Goal: Task Accomplishment & Management: Manage account settings

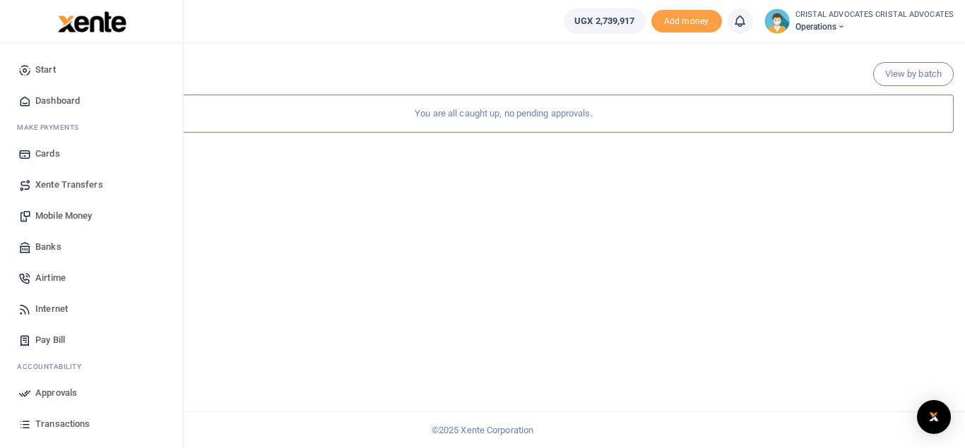
click at [81, 215] on span "Mobile Money" at bounding box center [63, 216] width 56 height 14
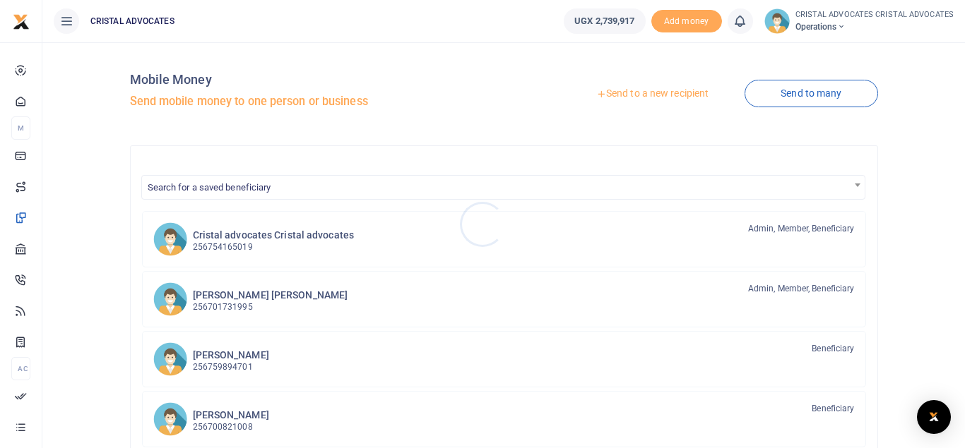
click at [653, 95] on div at bounding box center [482, 224] width 965 height 448
click at [648, 95] on link "Send to a new recipient" at bounding box center [652, 93] width 184 height 25
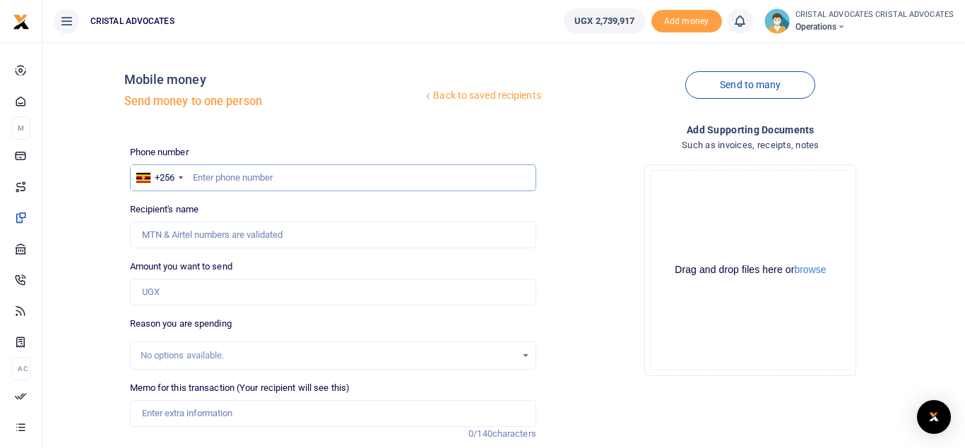
click at [331, 180] on input "text" at bounding box center [333, 178] width 406 height 27
type input "774648453"
type input "Alex Kawooya"
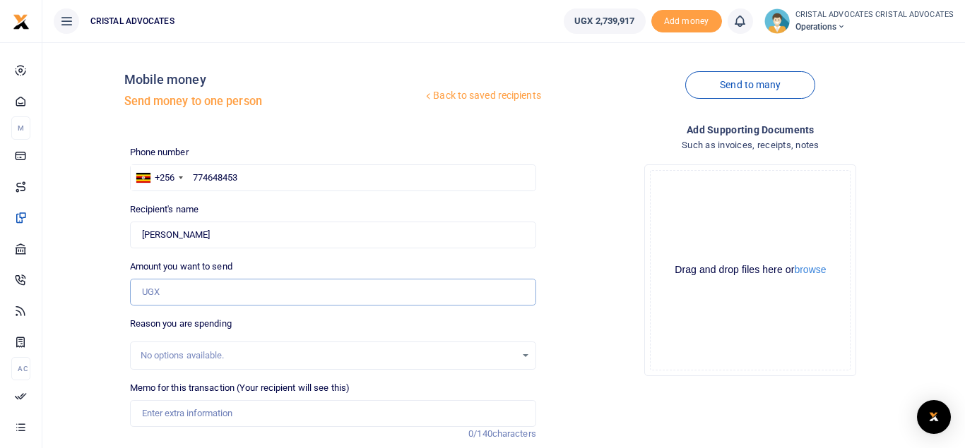
click at [242, 290] on input "Amount you want to send" at bounding box center [333, 292] width 406 height 27
type input "509,500"
click at [196, 410] on input "Memo for this transaction (Your recipient will see this)" at bounding box center [333, 413] width 406 height 27
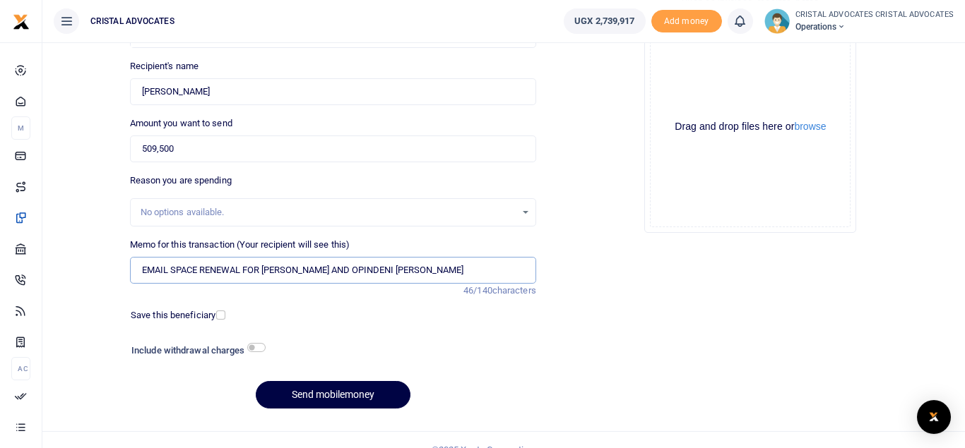
scroll to position [163, 0]
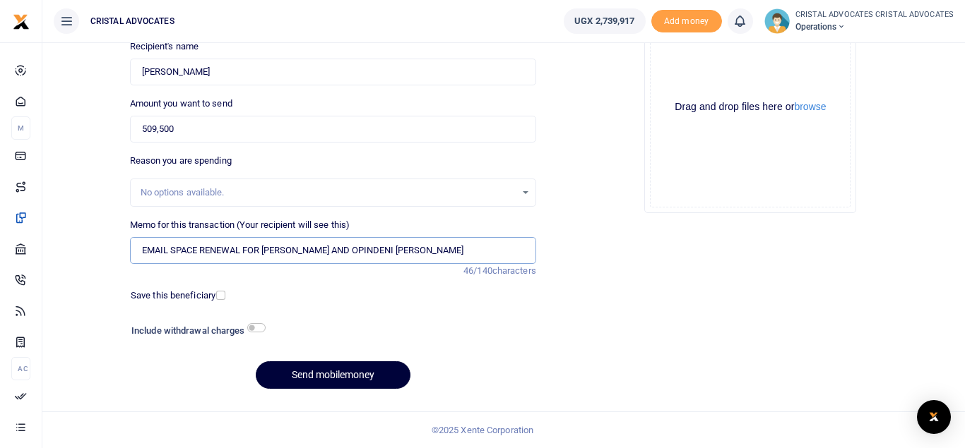
type input "EMAIL SPACE RENEWAL FOR EMMA AND OPINDENI NOAH"
click at [343, 375] on button "Send mobilemoney" at bounding box center [333, 376] width 155 height 28
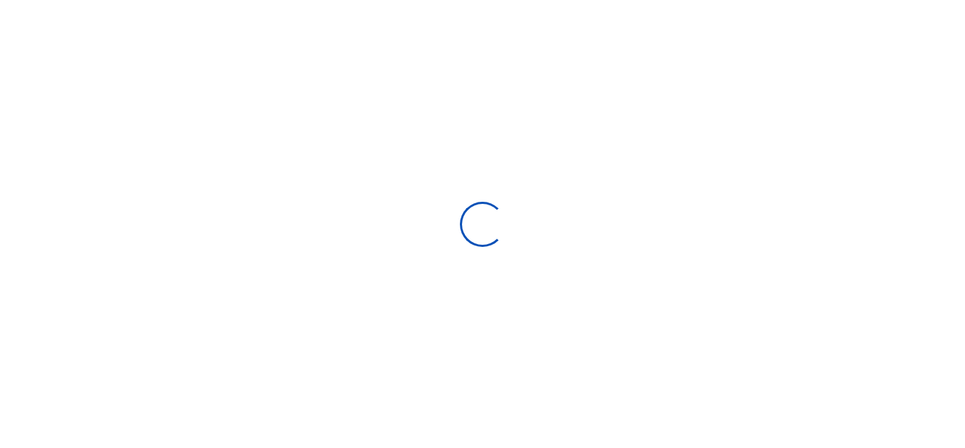
select select "Loading bundles"
select select
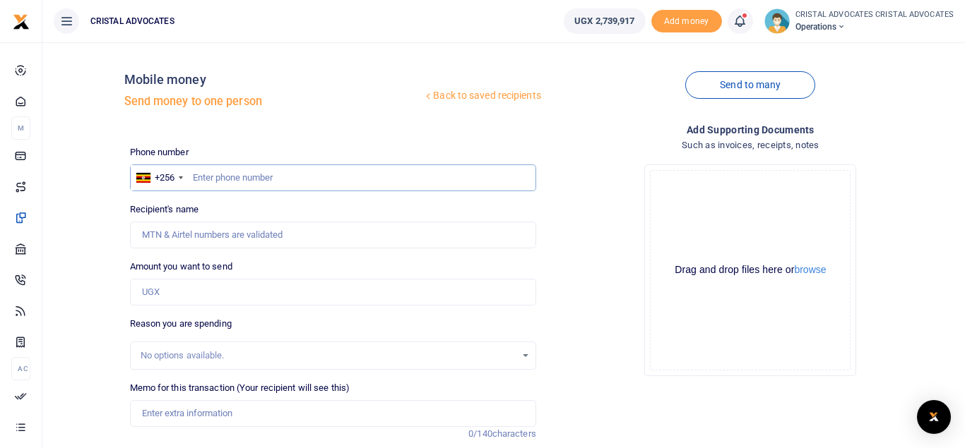
click at [282, 177] on input "text" at bounding box center [333, 178] width 406 height 27
type input "777598558"
type input "Rosemary Namaganda"
type input "777598558"
click at [226, 298] on input "Amount you want to send" at bounding box center [333, 292] width 406 height 27
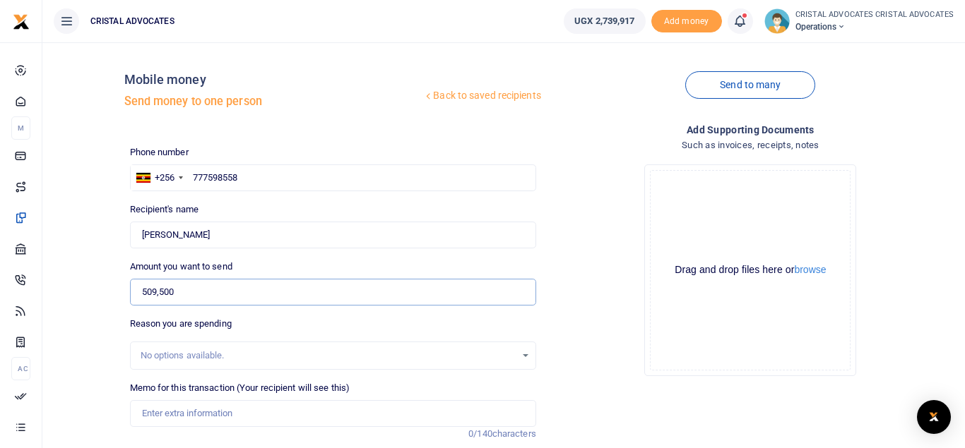
type input "509,500"
click at [210, 410] on input "Memo for this transaction (Your recipient will see this)" at bounding box center [333, 413] width 406 height 27
paste input "500PCS A4 White letterheads 250,000/= 2. 250 PCs A4White Envelopes Self-sealing…"
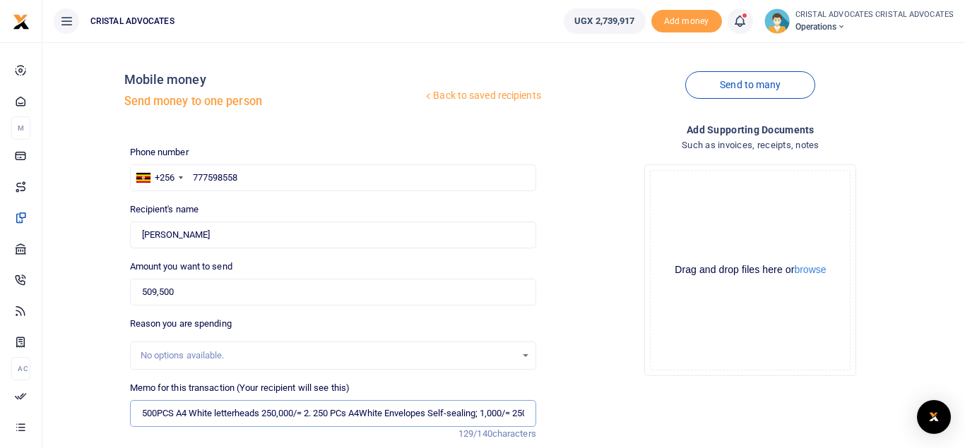
scroll to position [0, 169]
click at [349, 412] on input "500PCS A4 White letterheads 250,000/= 2. 250 PCs A4White Envelopes Self-sealing…" at bounding box center [333, 413] width 406 height 27
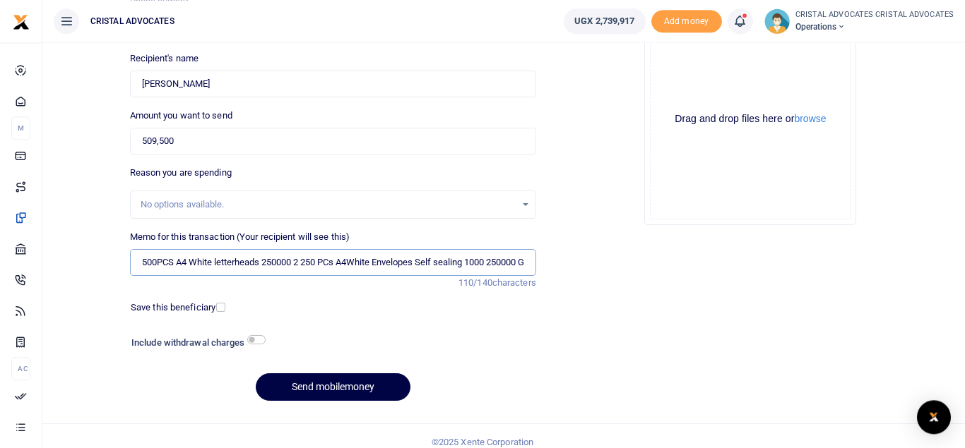
scroll to position [163, 0]
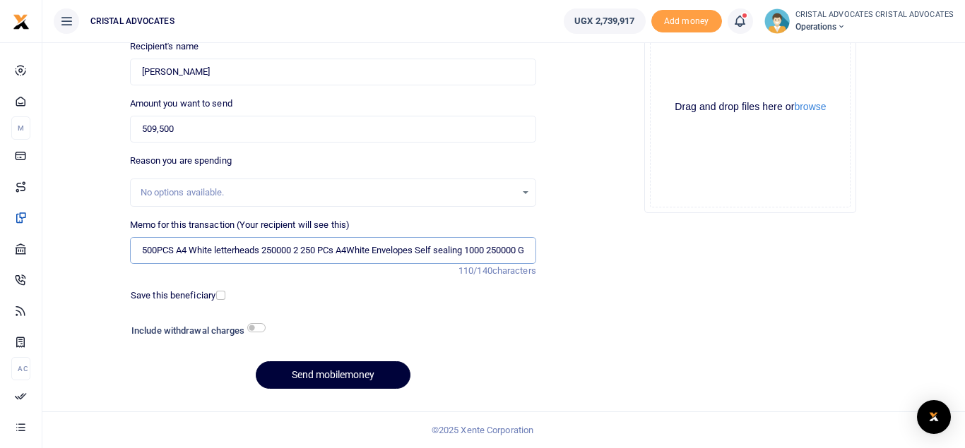
type input "500PCS A4 White letterheads 250000 2 250 PCs A4White Envelopes Self sealing 100…"
click at [338, 369] on button "Send mobilemoney" at bounding box center [333, 376] width 155 height 28
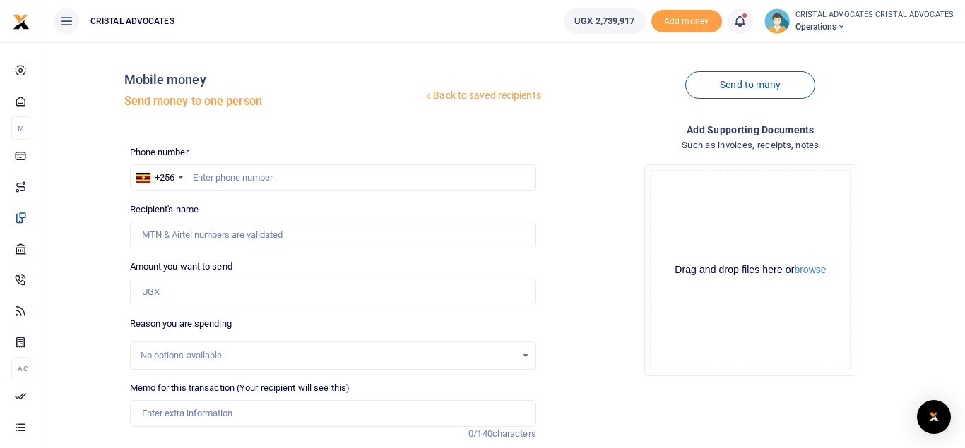
click at [737, 19] on icon at bounding box center [739, 21] width 14 height 16
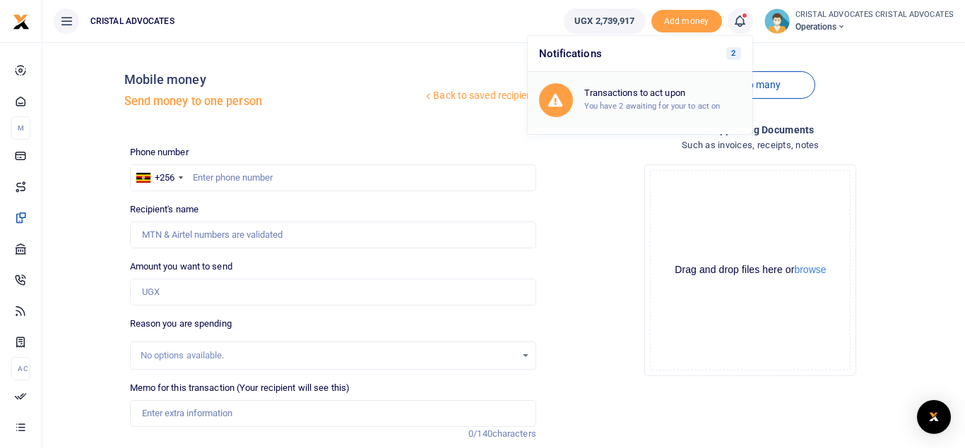
click at [629, 114] on div "Transactions to act upon You have 2 awaiting for your to act on" at bounding box center [640, 100] width 202 height 34
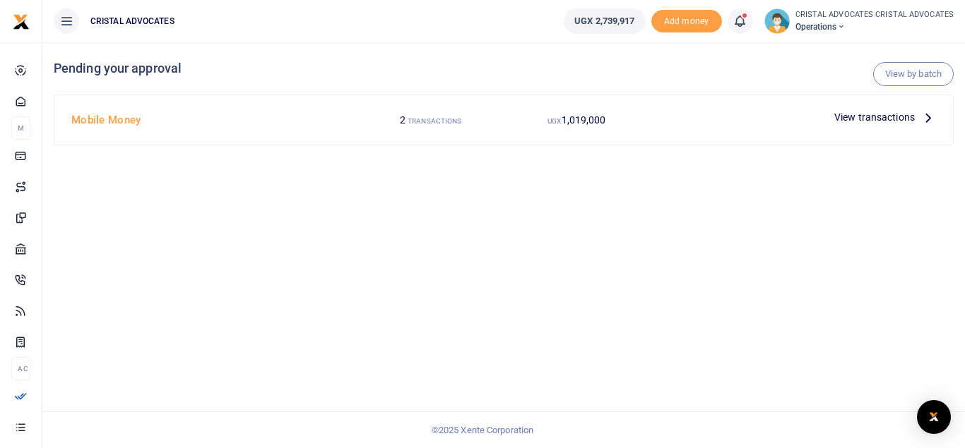
click at [865, 121] on span "View transactions" at bounding box center [874, 117] width 81 height 16
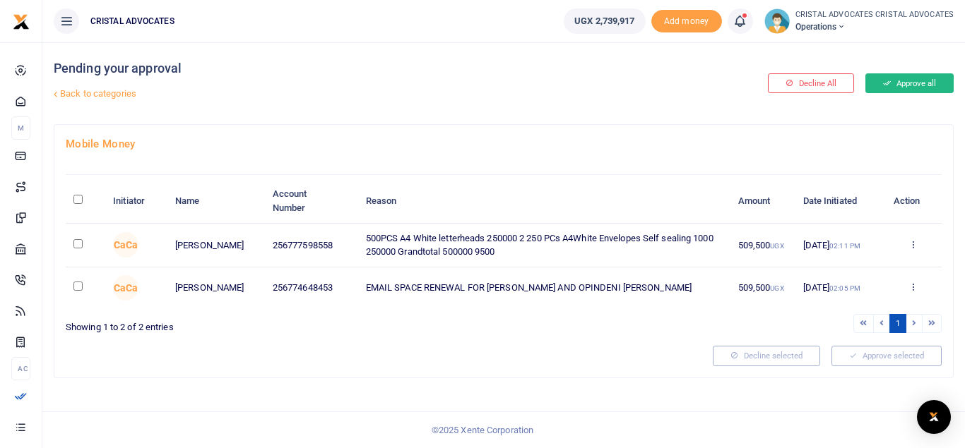
click at [910, 81] on button "Approve all" at bounding box center [909, 83] width 88 height 20
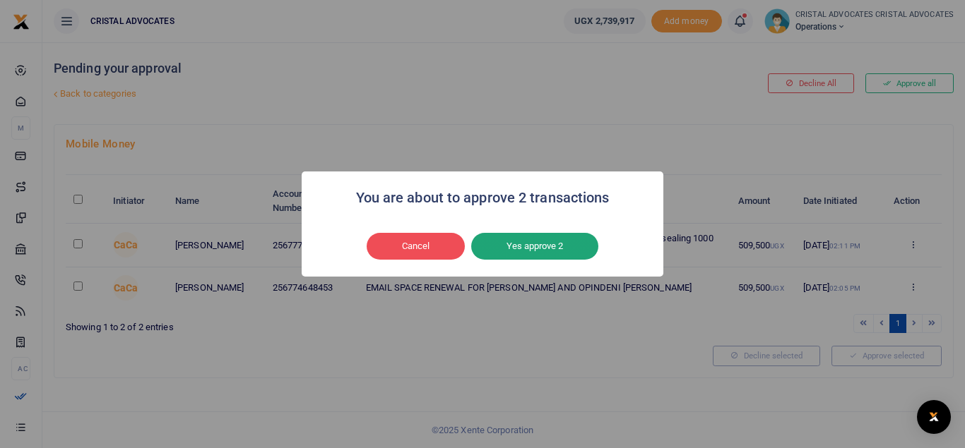
click at [545, 250] on button "Yes approve 2" at bounding box center [534, 246] width 127 height 27
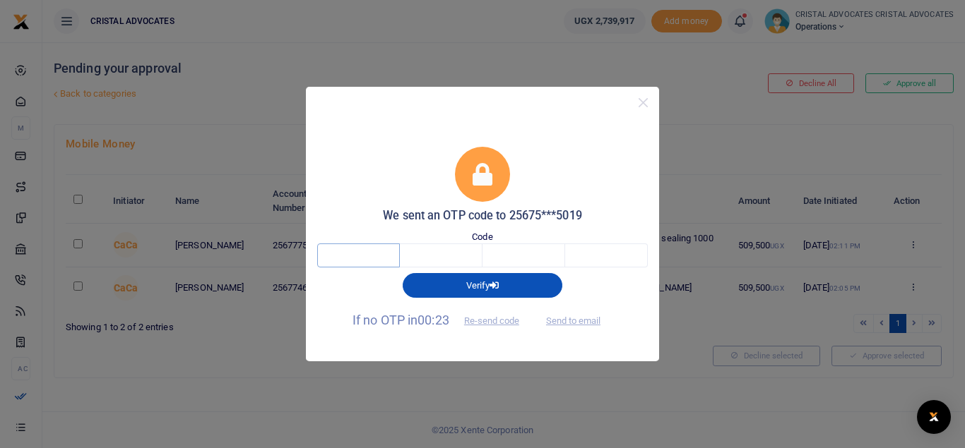
click at [347, 252] on input "text" at bounding box center [358, 256] width 83 height 24
type input "7"
type input "3"
type input "7"
type input "6"
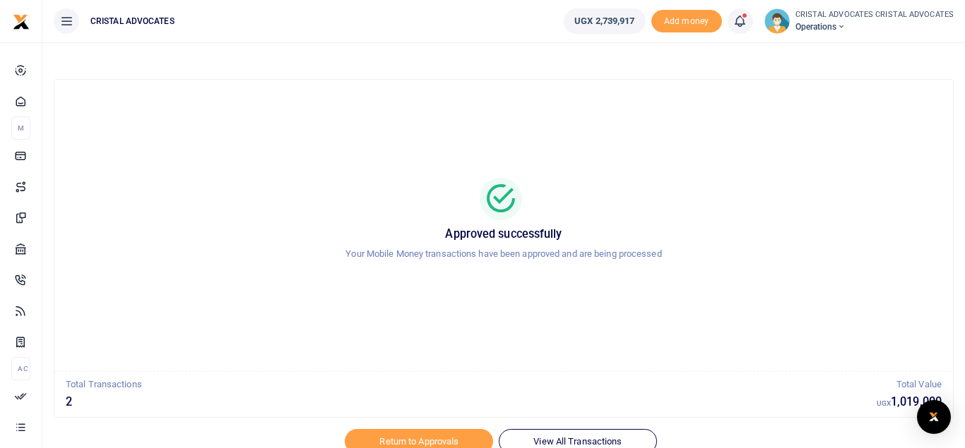
click at [739, 19] on icon at bounding box center [739, 21] width 14 height 16
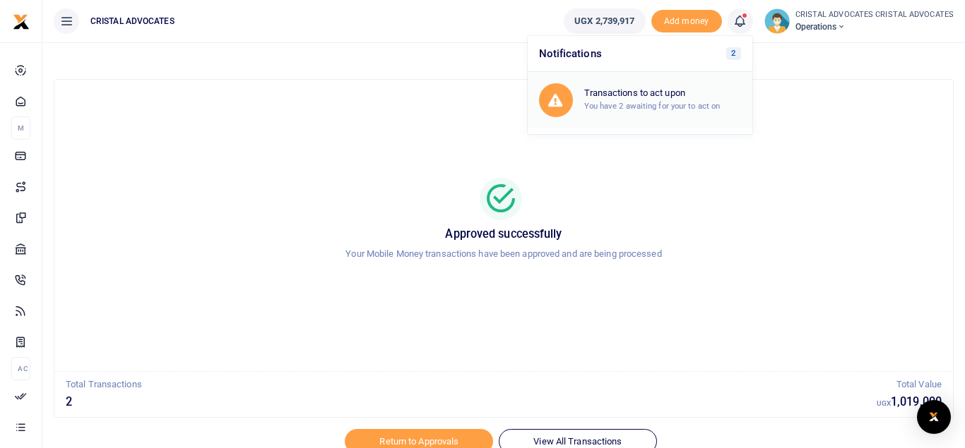
click at [650, 92] on h6 "Transactions to act upon" at bounding box center [662, 93] width 157 height 11
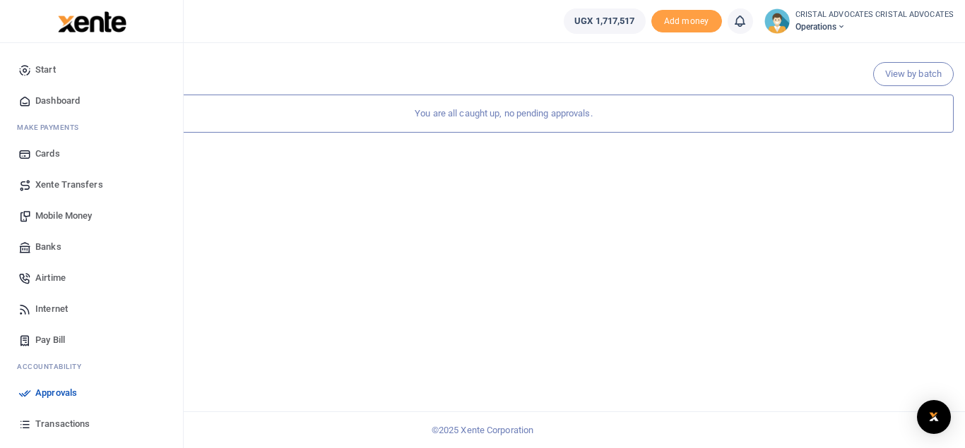
click at [76, 421] on span "Transactions" at bounding box center [62, 424] width 54 height 14
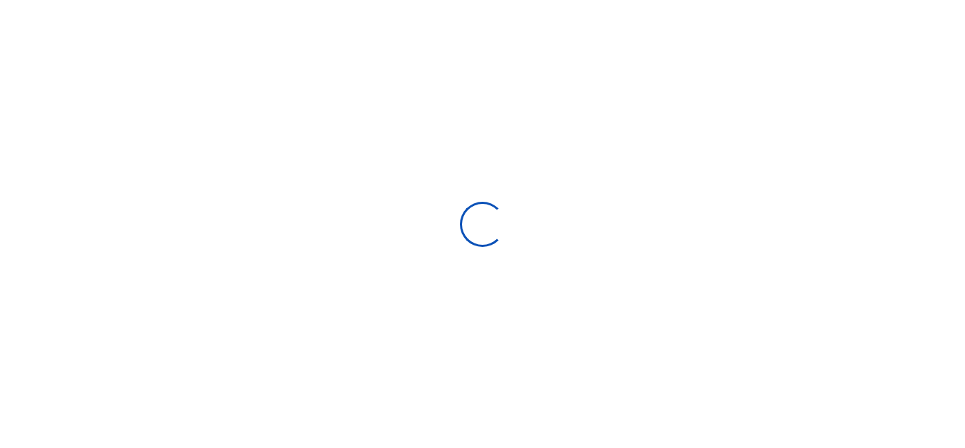
type input "[DATE] - [DATE]"
select select
